Goal: Task Accomplishment & Management: Use online tool/utility

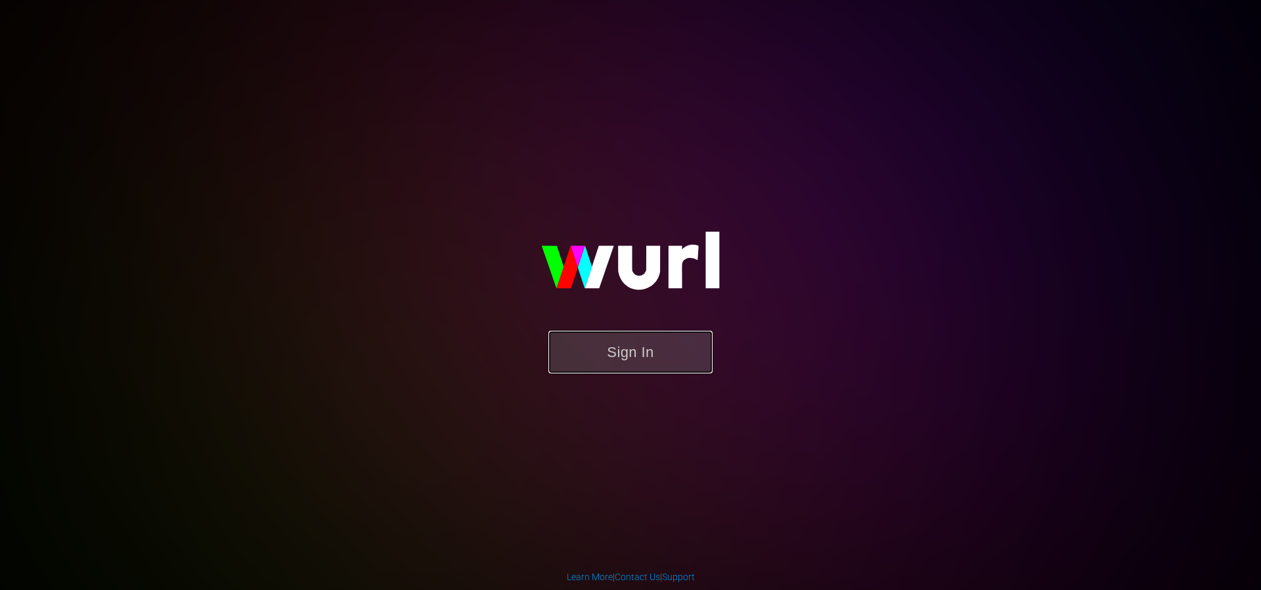
click at [647, 352] on button "Sign In" at bounding box center [630, 352] width 164 height 43
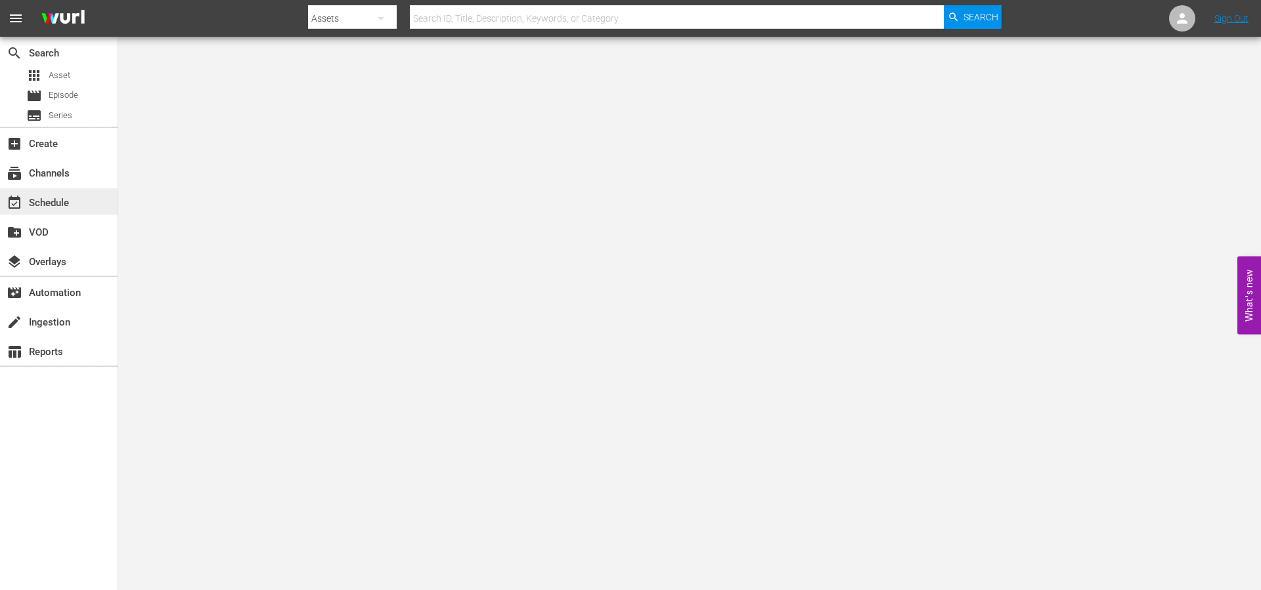
click at [54, 204] on div "event_available Schedule" at bounding box center [37, 201] width 74 height 12
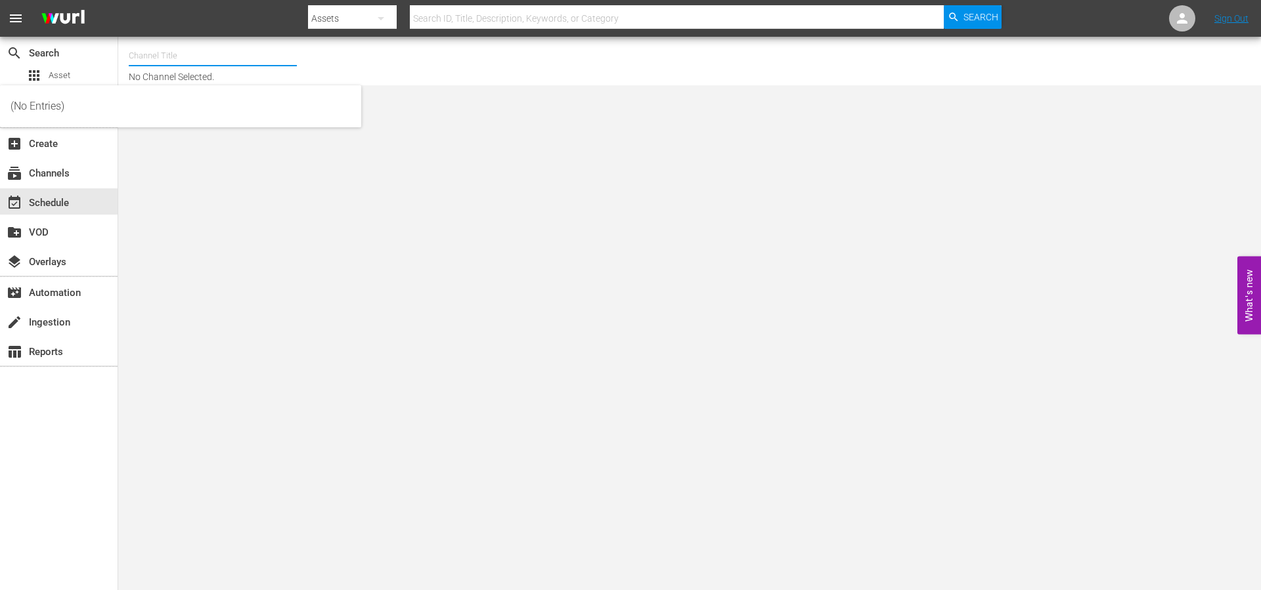
click at [173, 57] on input "text" at bounding box center [213, 56] width 168 height 32
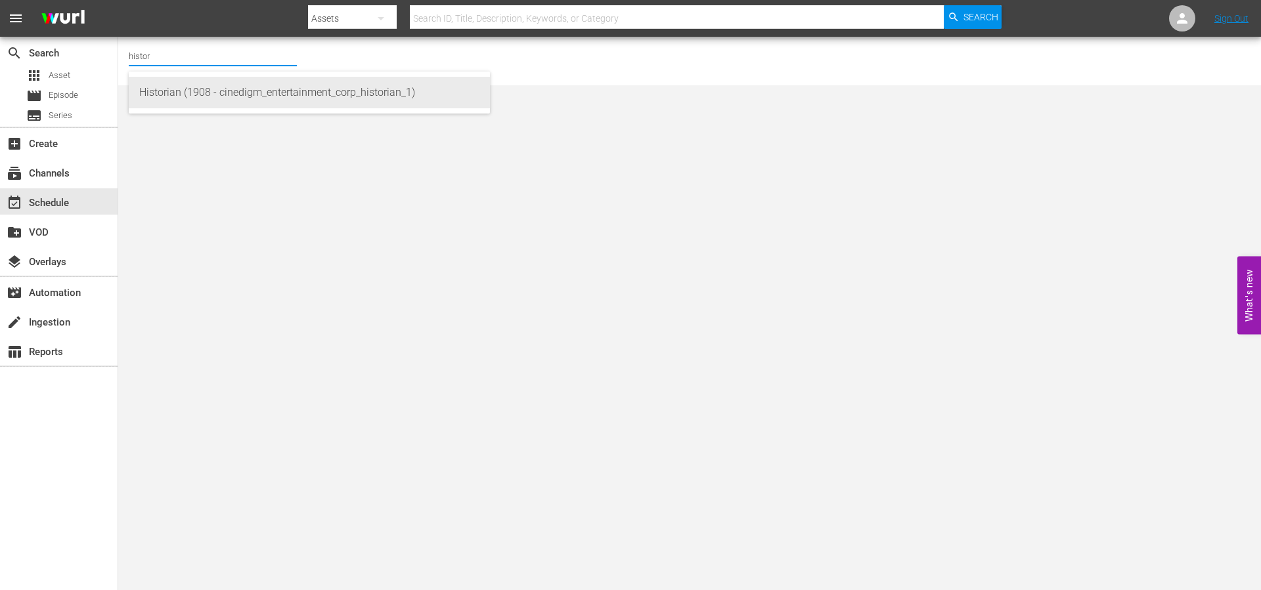
click at [198, 94] on div "Historian (1908 - cinedigm_entertainment_corp_historian_1)" at bounding box center [309, 93] width 340 height 32
type input "Historian (1908 - cinedigm_entertainment_corp_historian_1)"
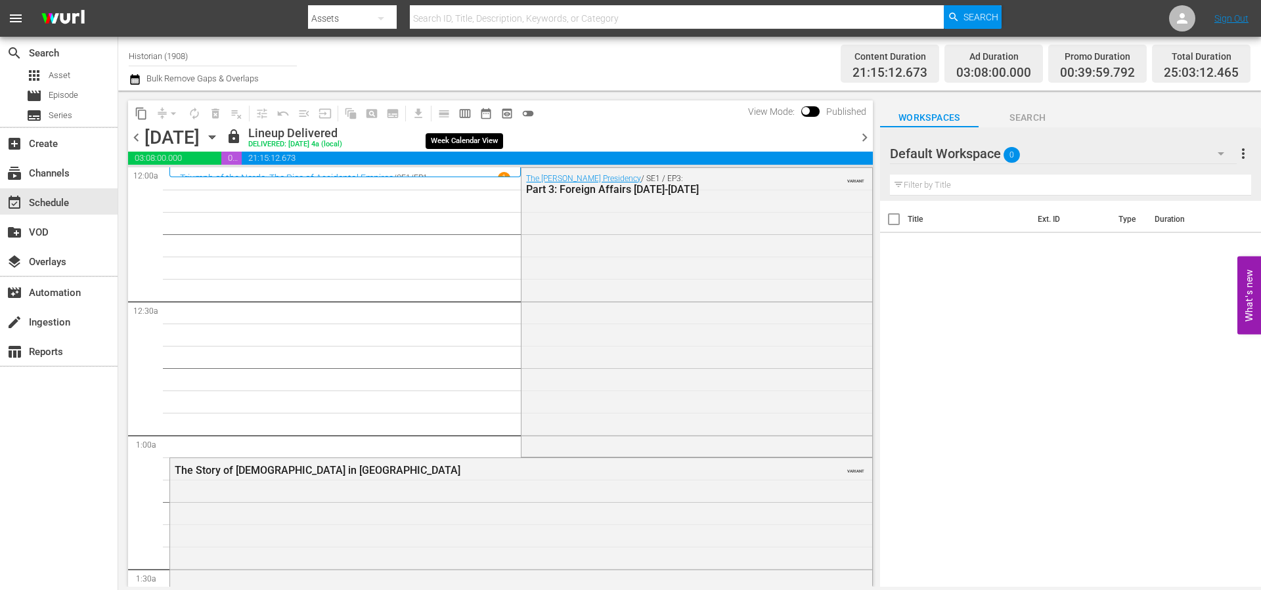
click at [462, 119] on button "calendar_view_week_outlined" at bounding box center [464, 113] width 21 height 21
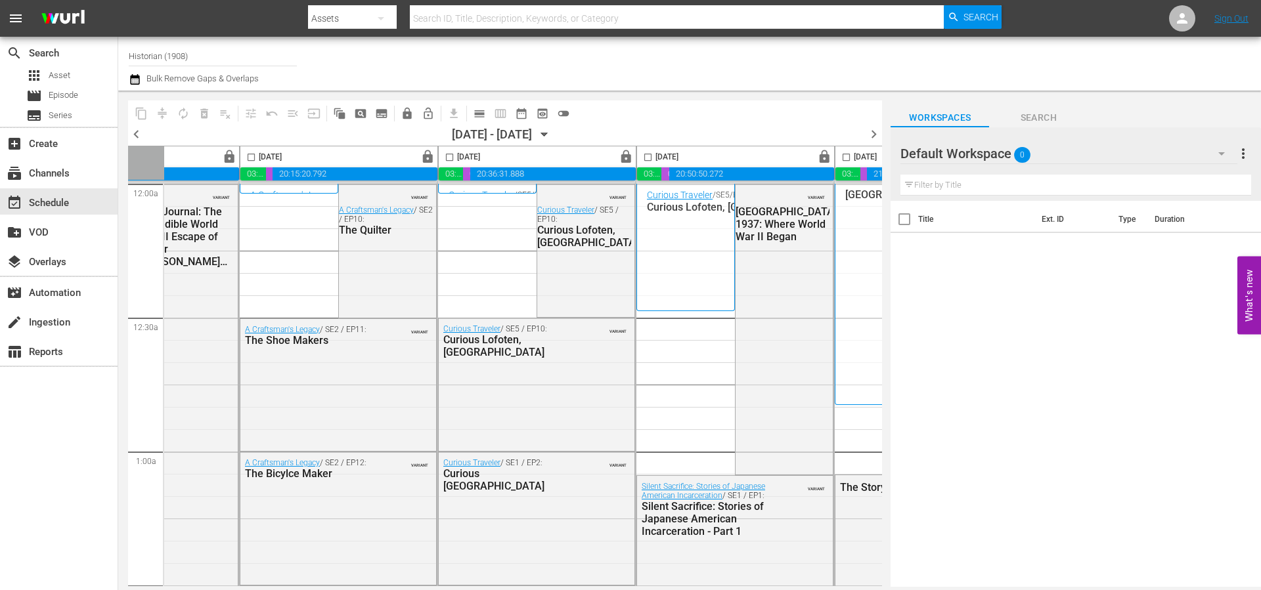
scroll to position [0, 676]
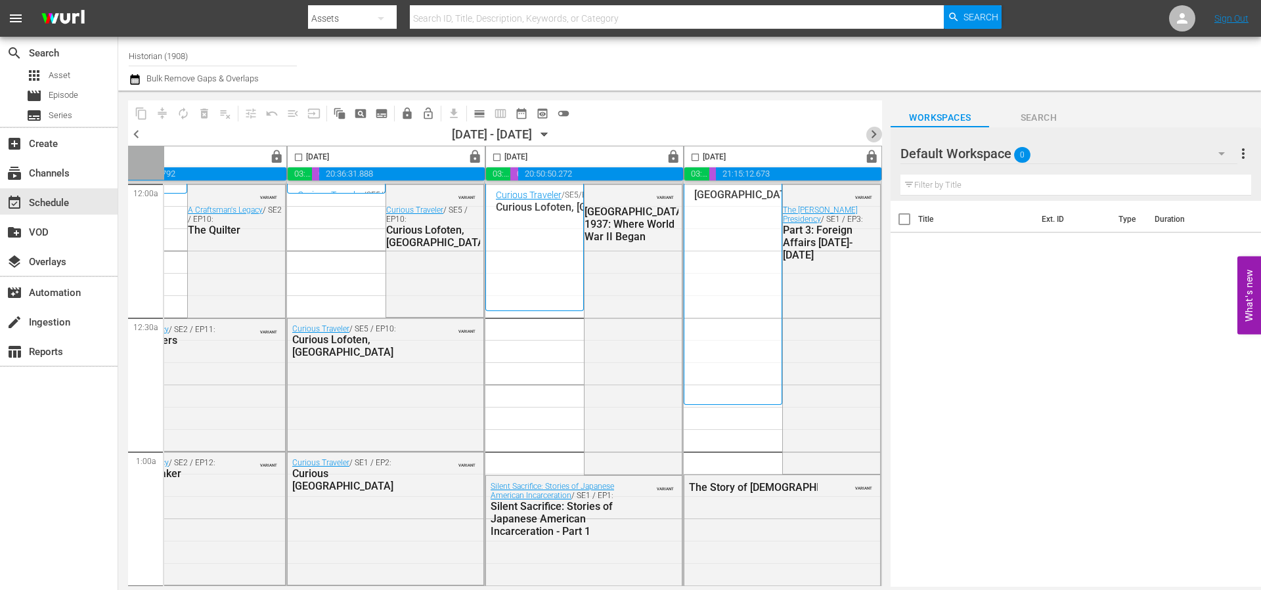
drag, startPoint x: 868, startPoint y: 134, endPoint x: 896, endPoint y: 131, distance: 28.4
click at [868, 135] on span "chevron_right" at bounding box center [873, 134] width 16 height 16
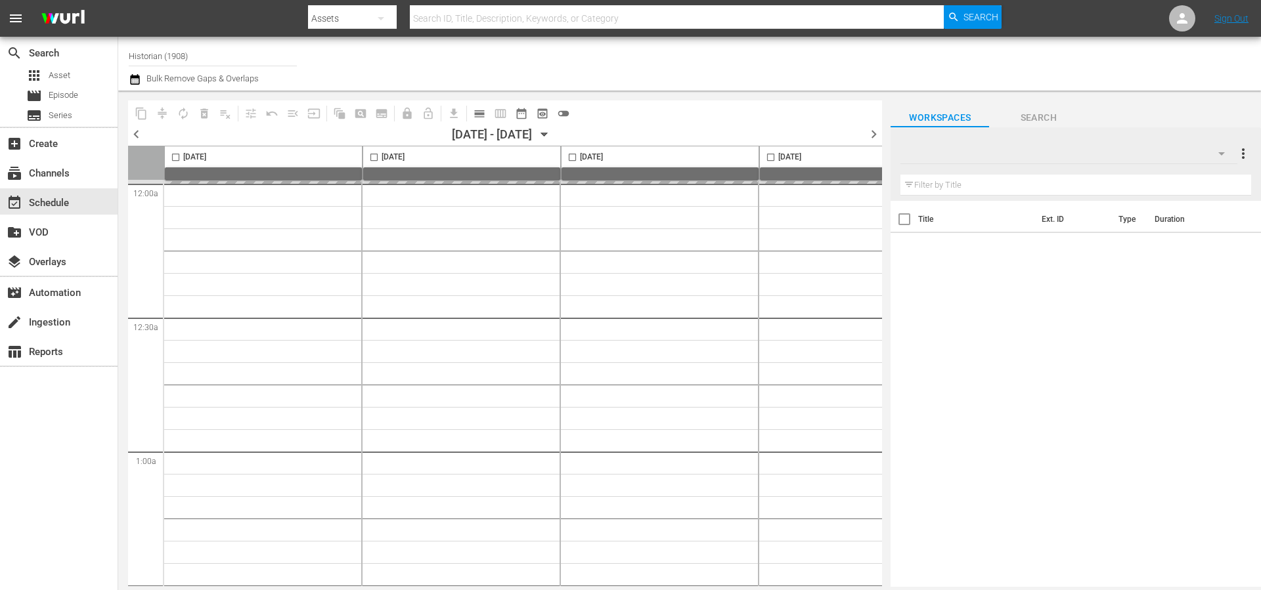
type input "Historian (1908)"
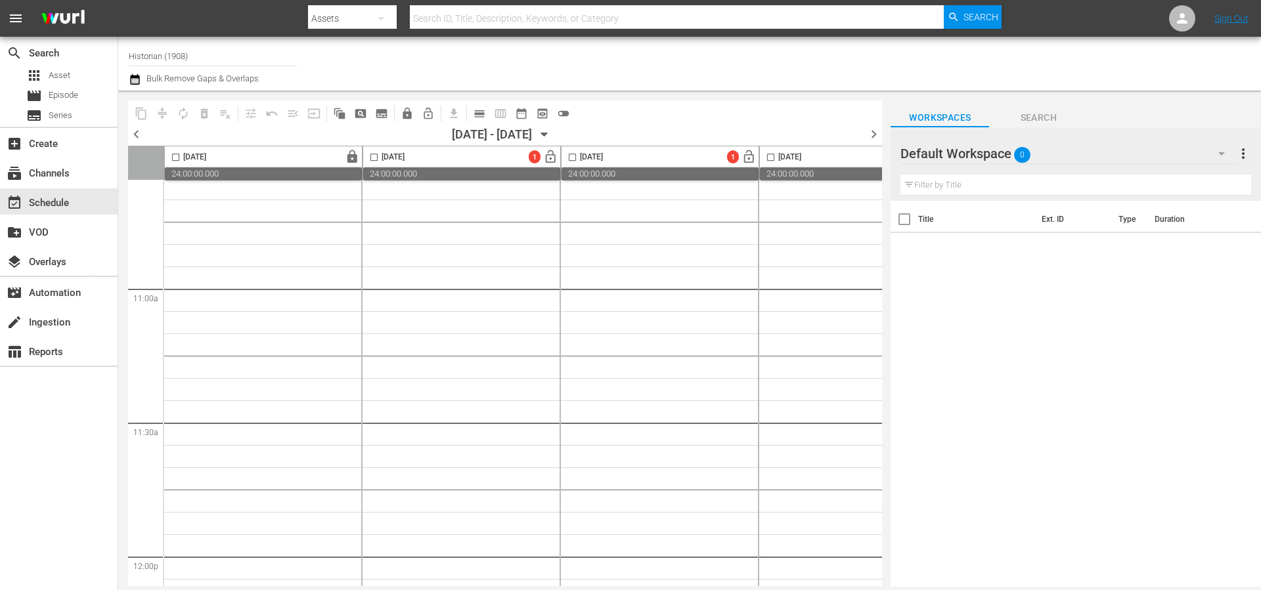
scroll to position [3727, 0]
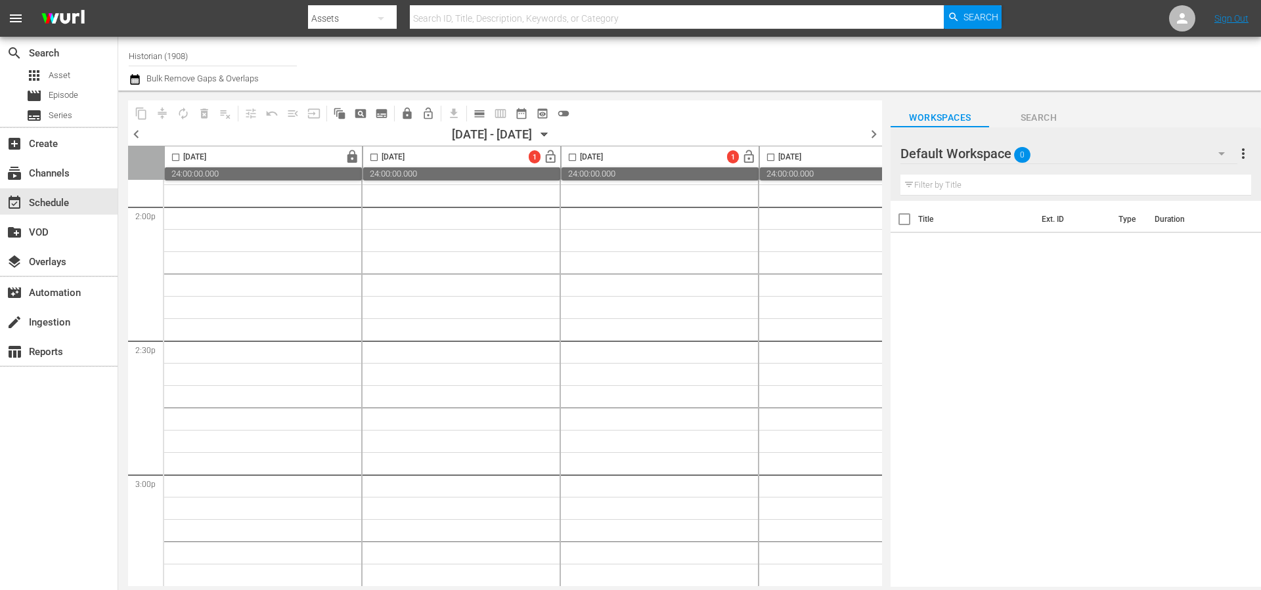
click at [226, 58] on input "Historian (1908)" at bounding box center [213, 56] width 168 height 32
type input "bobr"
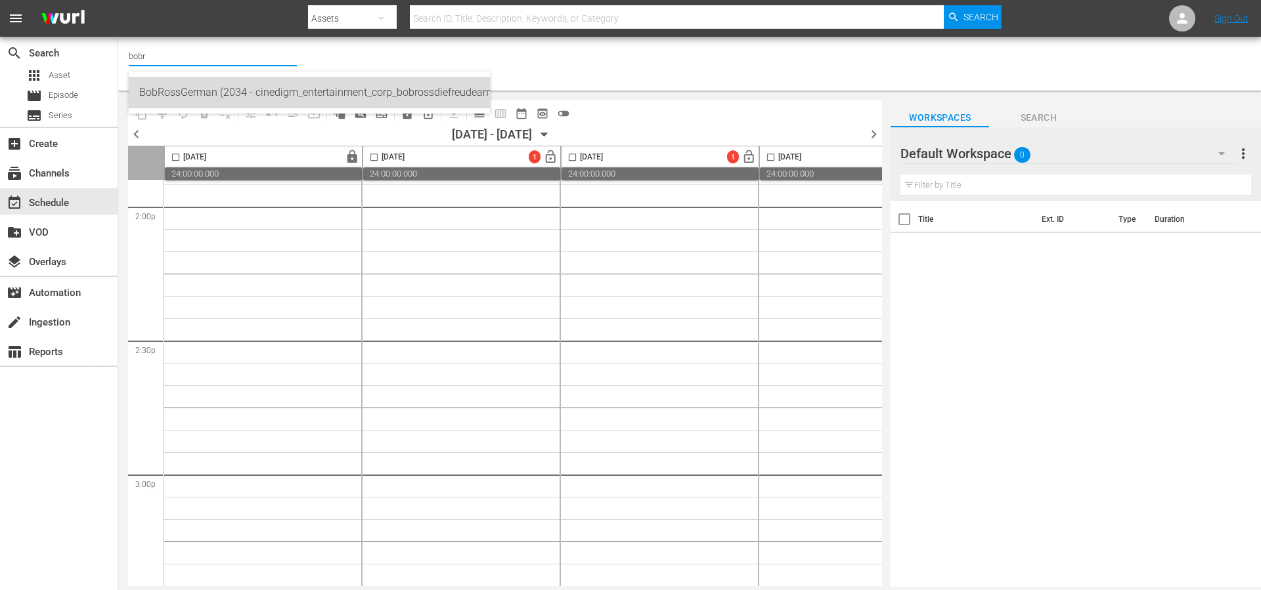
click at [226, 92] on div "BobRossGerman (2034 - cinedigm_entertainment_corp_bobrossdiefreudeammalen_1)" at bounding box center [309, 93] width 340 height 32
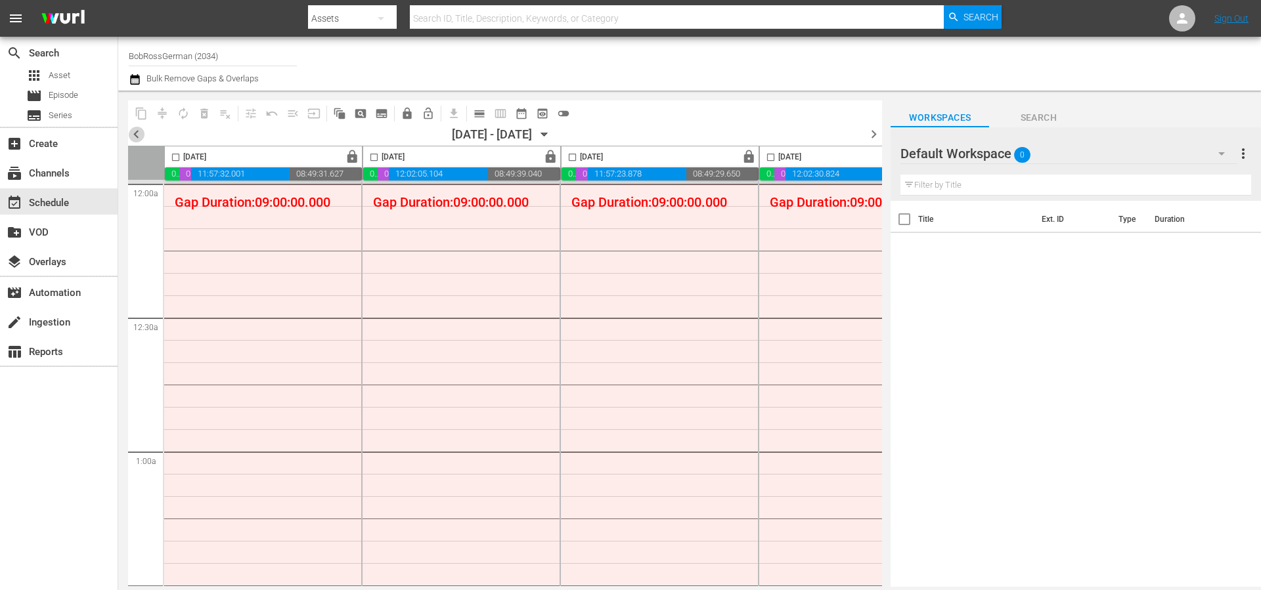
click at [137, 133] on span "chevron_left" at bounding box center [136, 134] width 16 height 16
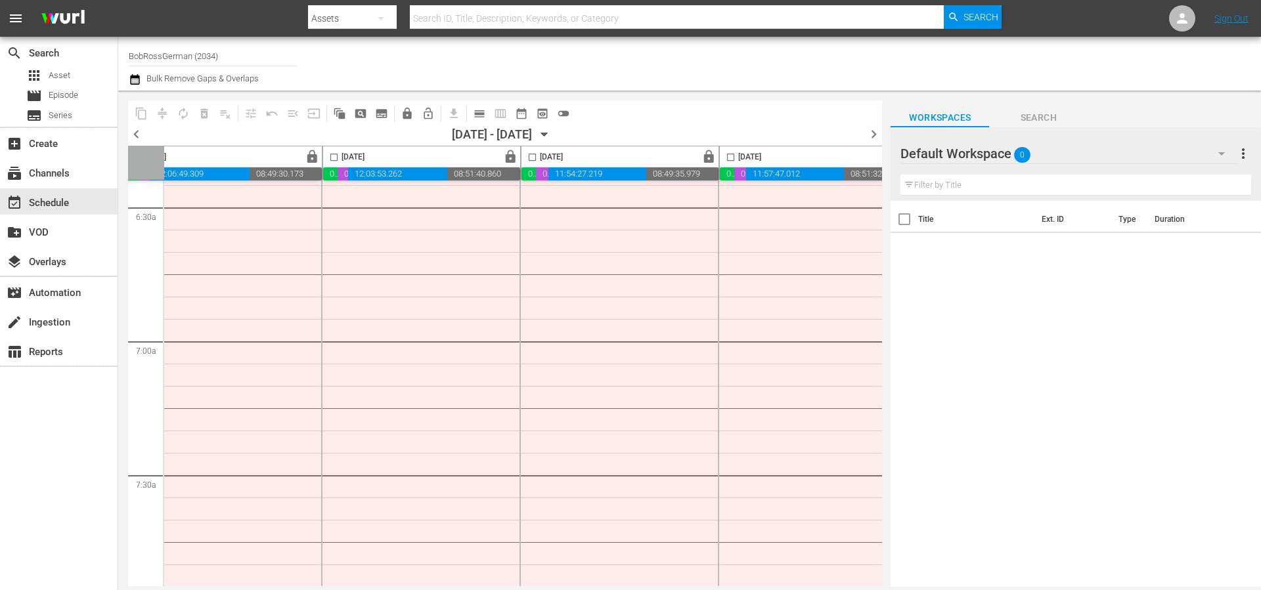
scroll to position [0, 437]
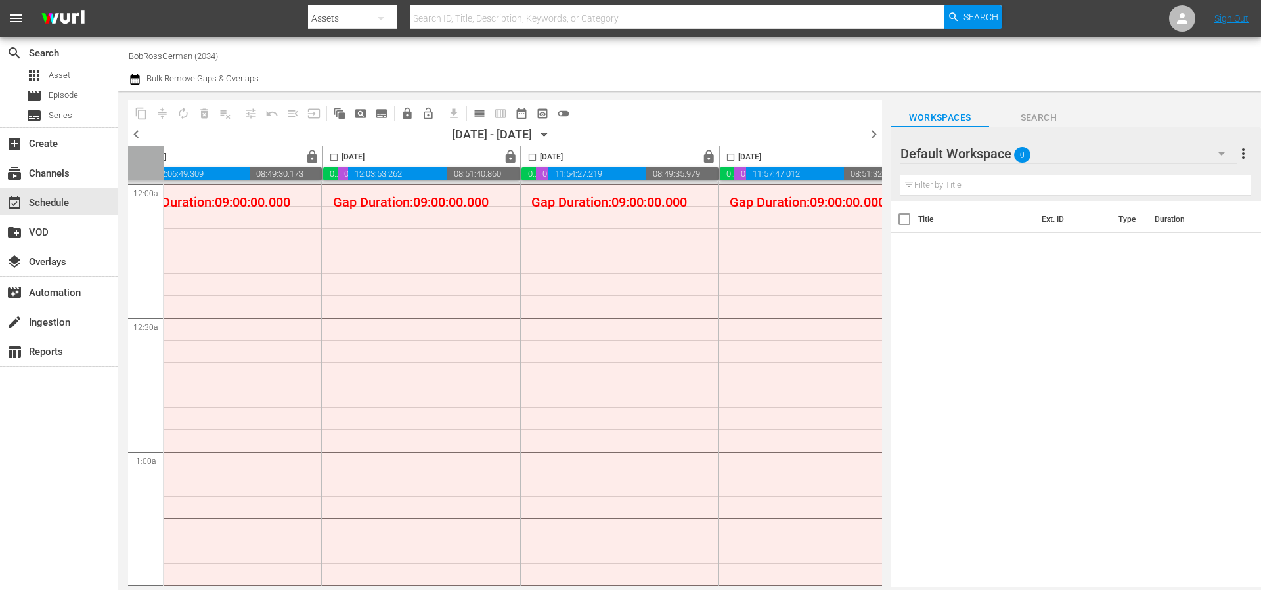
click at [227, 55] on input "BobRossGerman (2034)" at bounding box center [213, 56] width 168 height 32
click at [227, 56] on input "BobRossGerman (2034)" at bounding box center [213, 56] width 168 height 32
click at [227, 55] on input "BobRossGerman (2034)" at bounding box center [213, 56] width 168 height 32
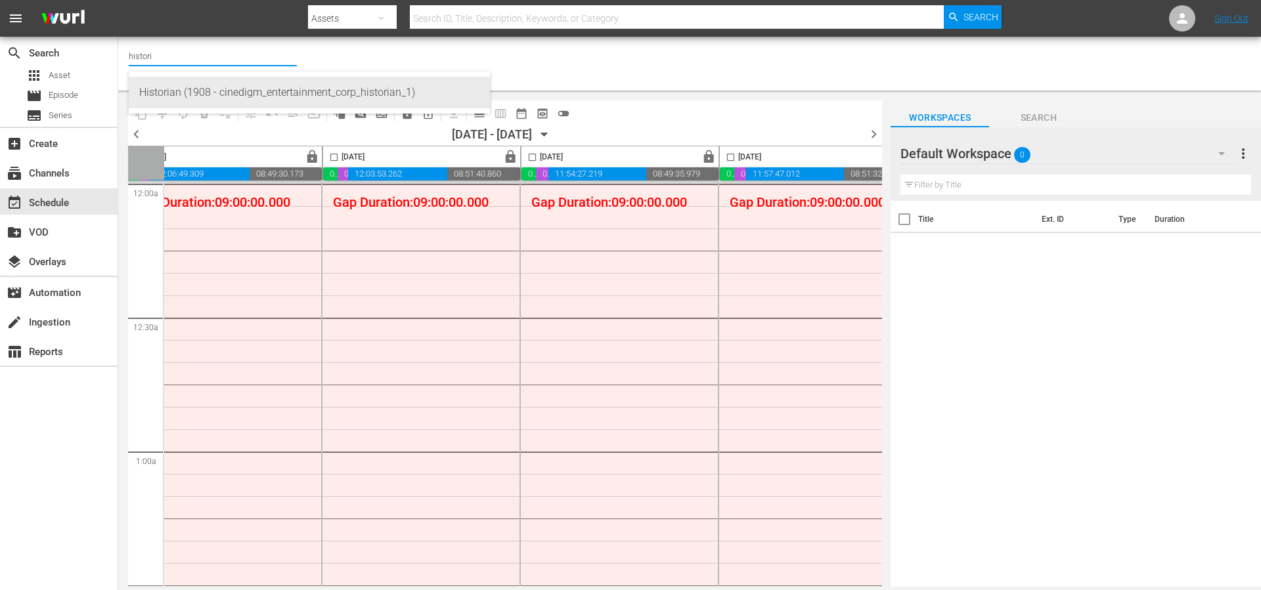
click at [239, 91] on div "Historian (1908 - cinedigm_entertainment_corp_historian_1)" at bounding box center [309, 93] width 340 height 32
type input "histori"
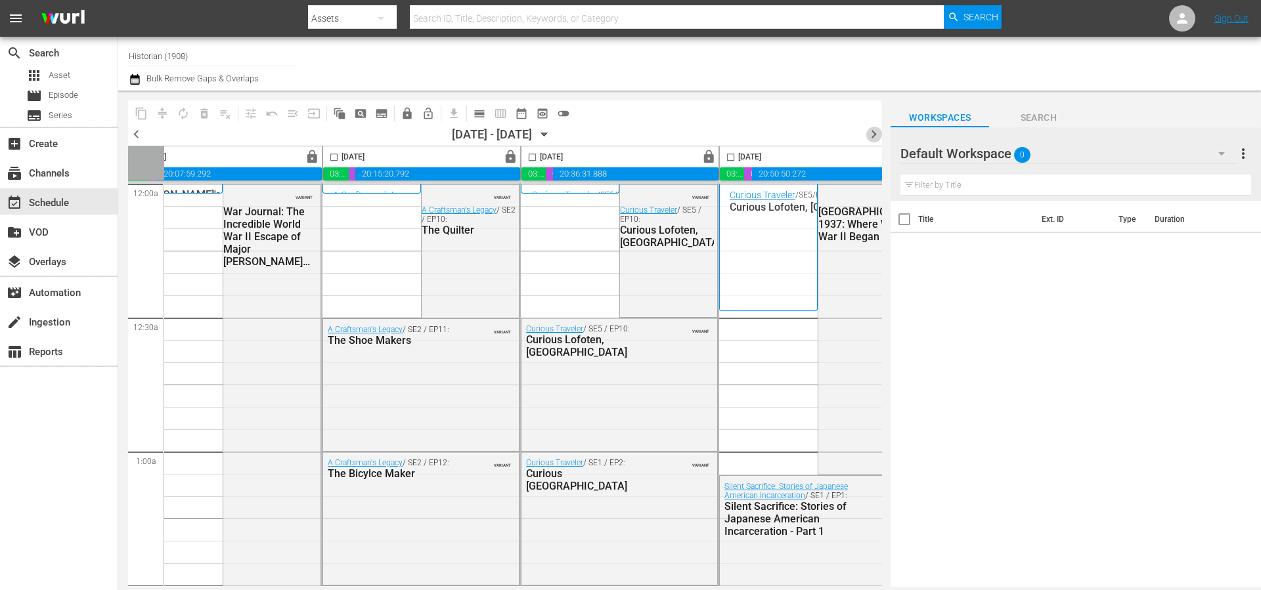
click at [876, 138] on span "chevron_right" at bounding box center [873, 134] width 16 height 16
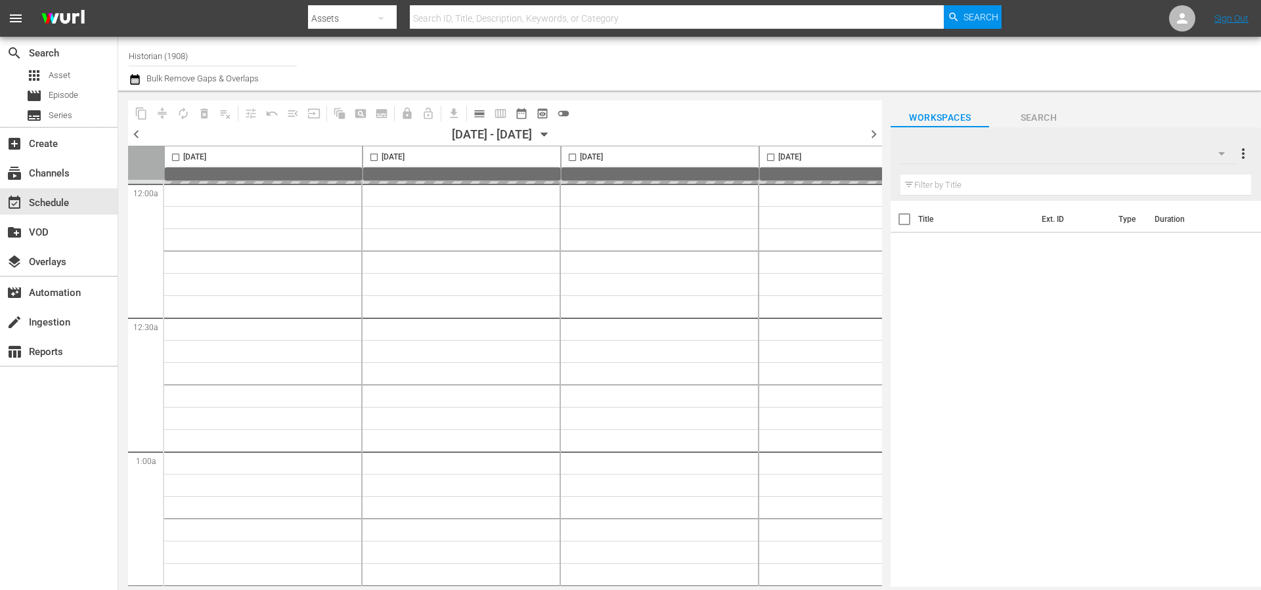
type input "Historian (1908)"
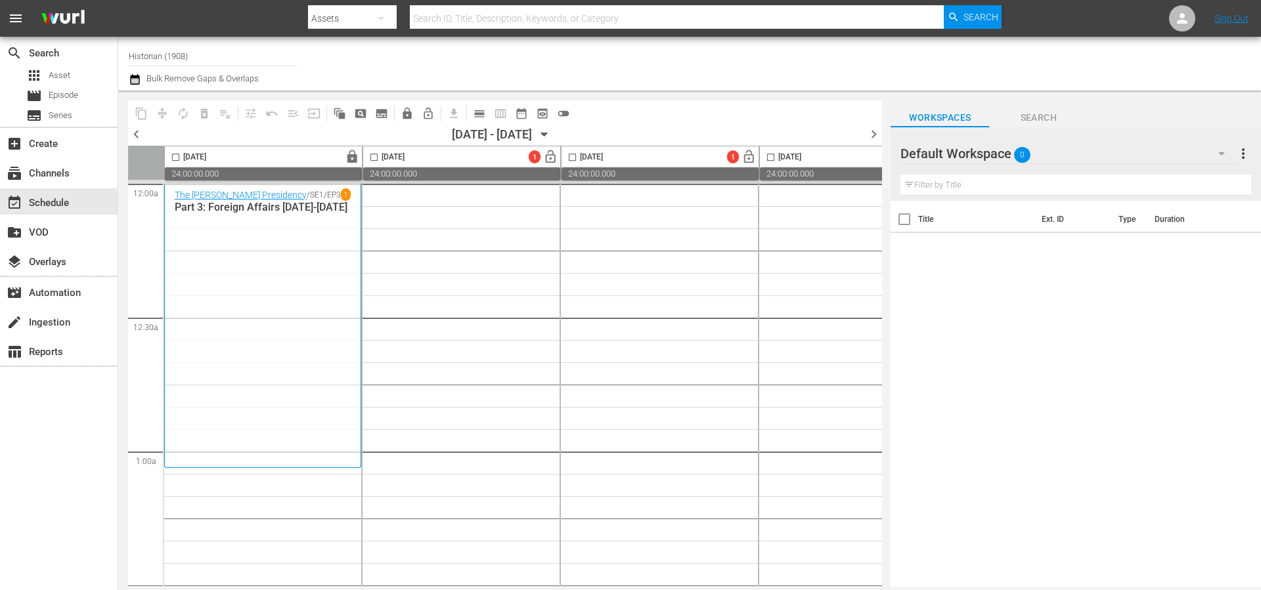
scroll to position [456, 0]
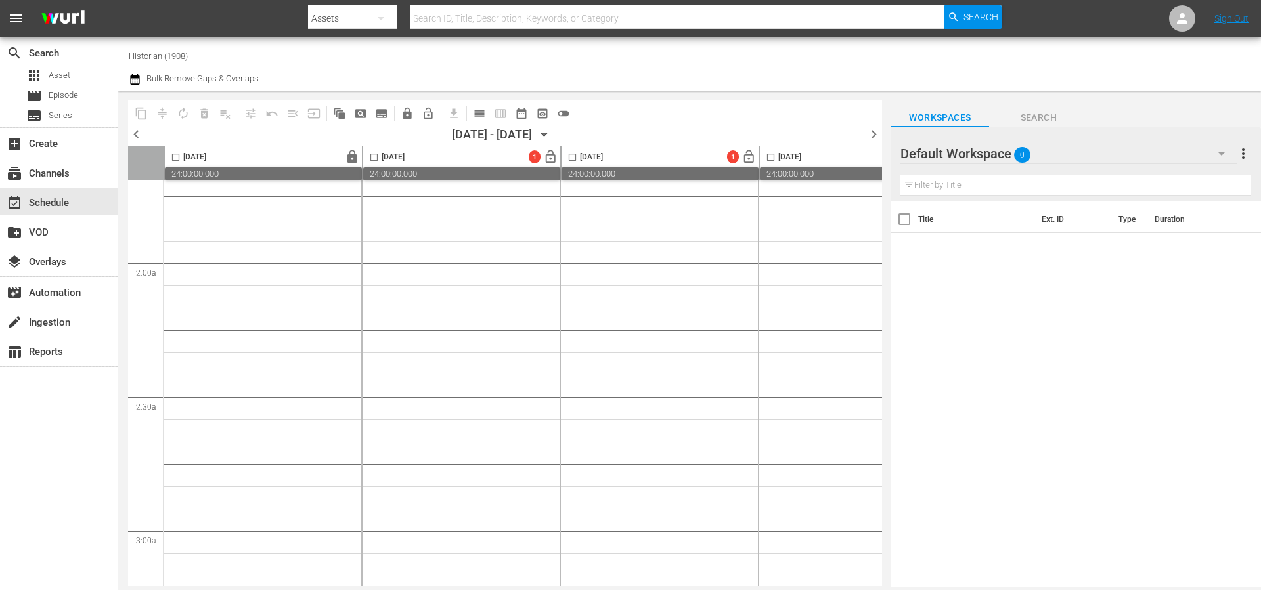
click at [220, 51] on input "Historian (1908)" at bounding box center [213, 56] width 168 height 32
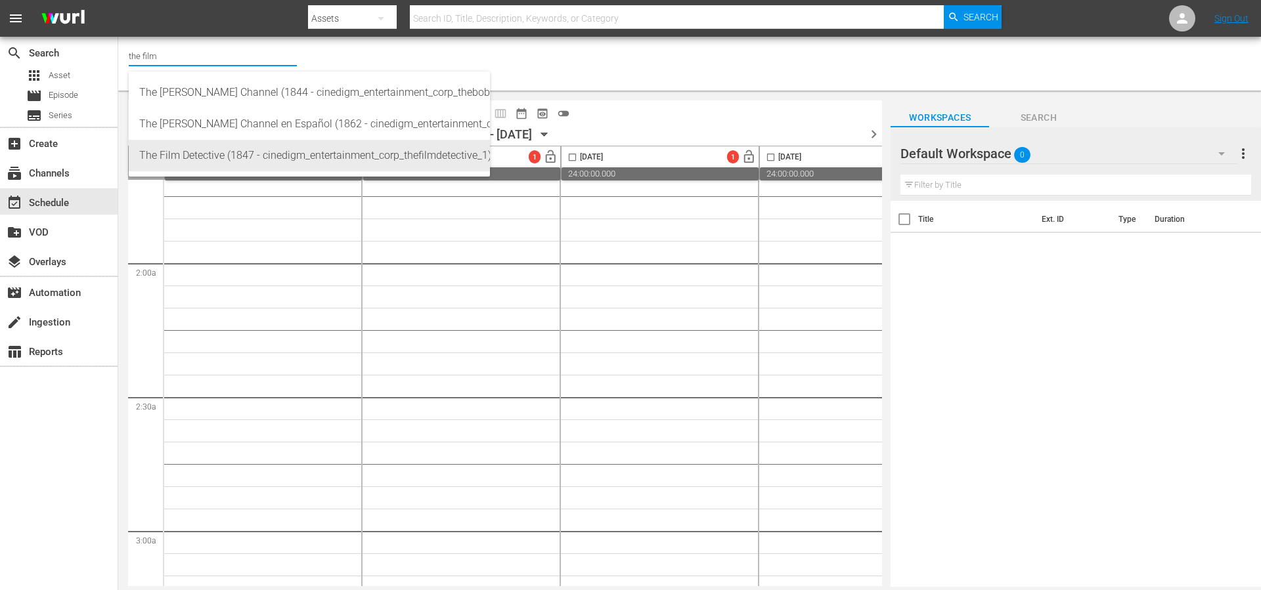
type input "the film"
click at [206, 155] on div "[DATE]" at bounding box center [185, 157] width 41 height 15
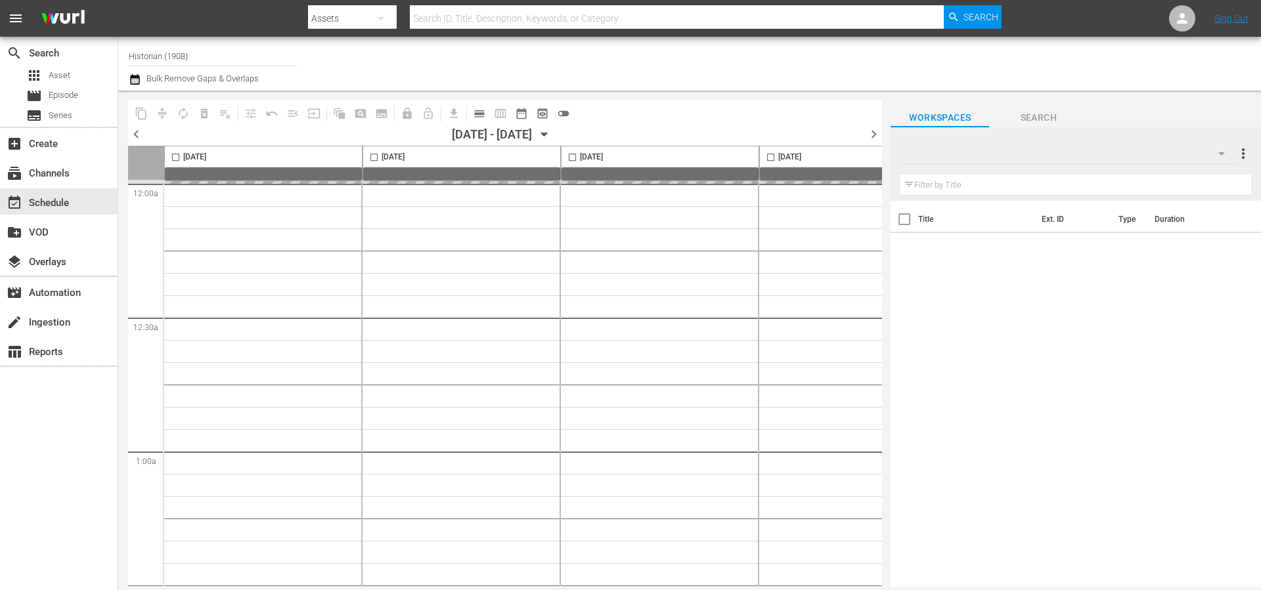
type input "Historian (1908)"
